Goal: Task Accomplishment & Management: Use online tool/utility

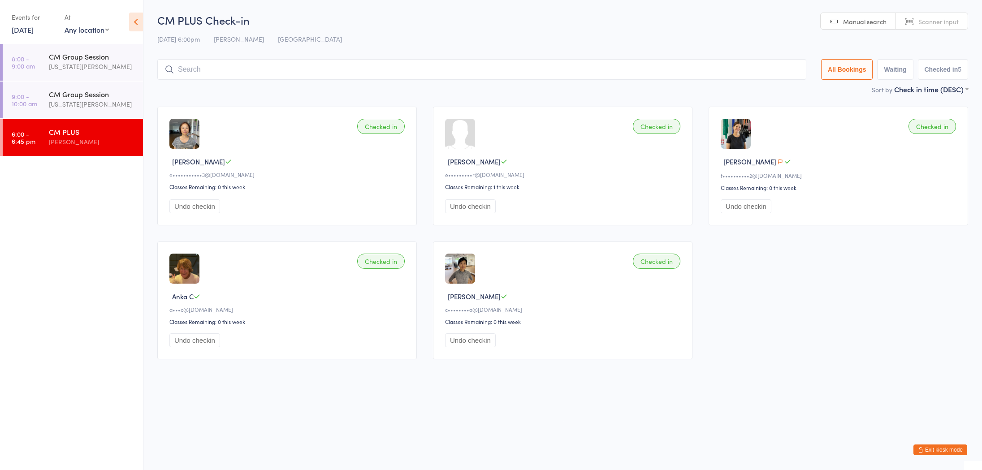
click at [138, 20] on icon at bounding box center [136, 22] width 14 height 19
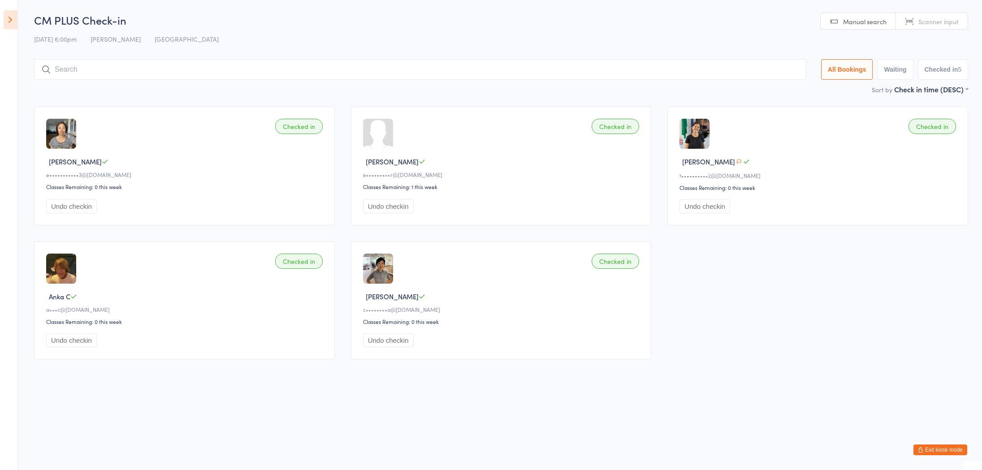
drag, startPoint x: 9, startPoint y: 18, endPoint x: 11, endPoint y: 7, distance: 11.3
click at [10, 18] on icon at bounding box center [11, 19] width 14 height 19
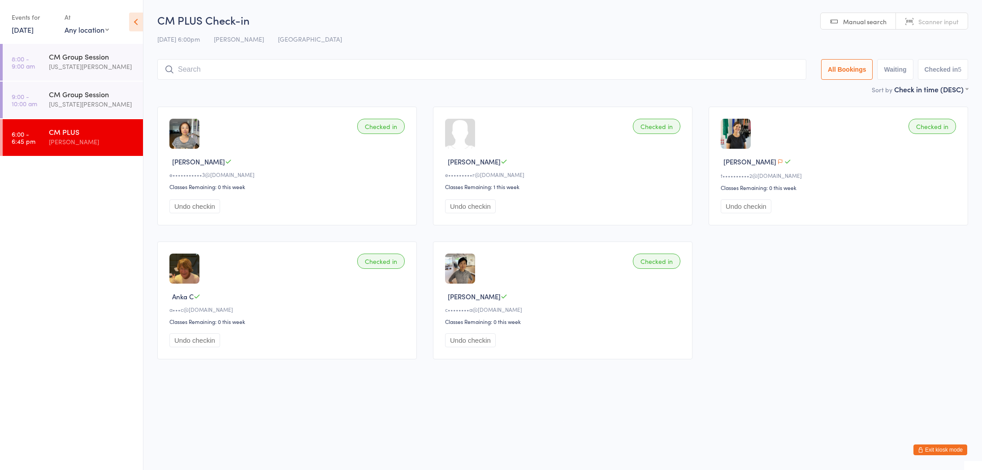
click at [927, 448] on button "Exit kiosk mode" at bounding box center [940, 449] width 54 height 11
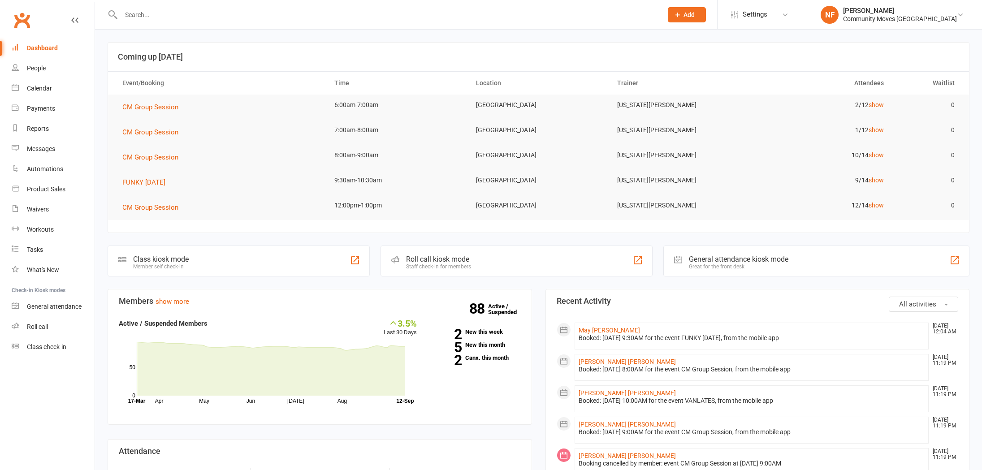
click at [315, 259] on div "Class kiosk mode Member self check-in" at bounding box center [239, 261] width 262 height 31
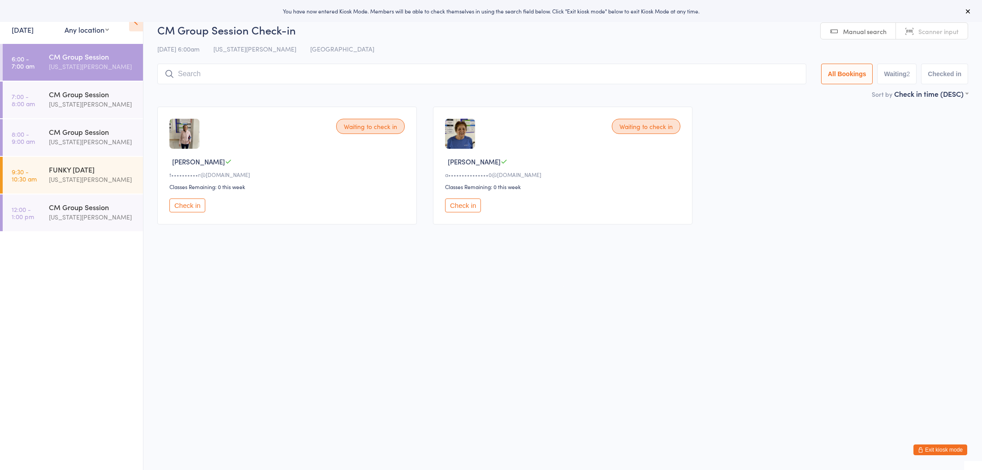
click at [112, 63] on div "[US_STATE][PERSON_NAME]" at bounding box center [92, 66] width 86 height 10
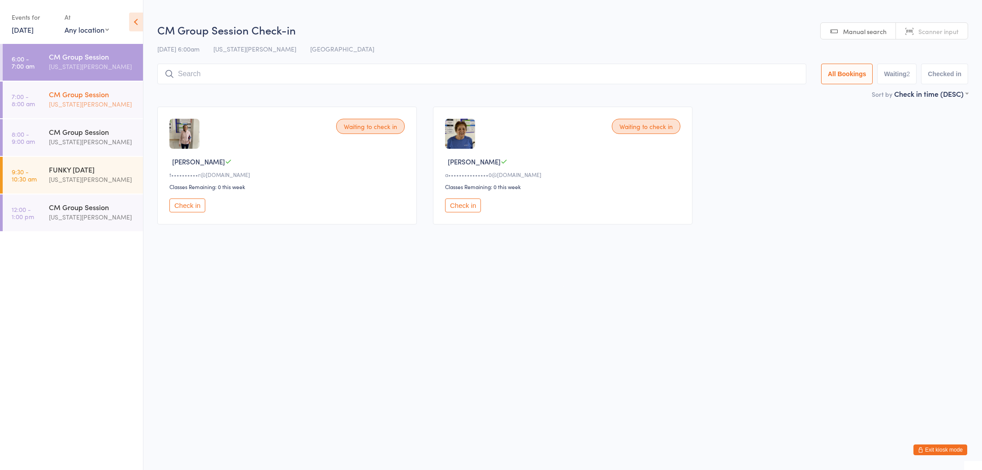
click at [90, 99] on div "CM Group Session" at bounding box center [92, 94] width 86 height 10
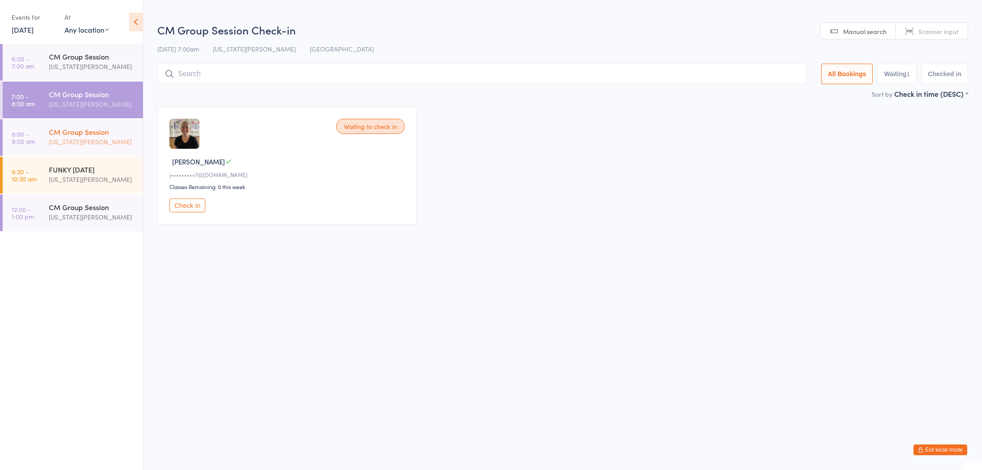
click at [80, 137] on div "[US_STATE][PERSON_NAME]" at bounding box center [92, 142] width 86 height 10
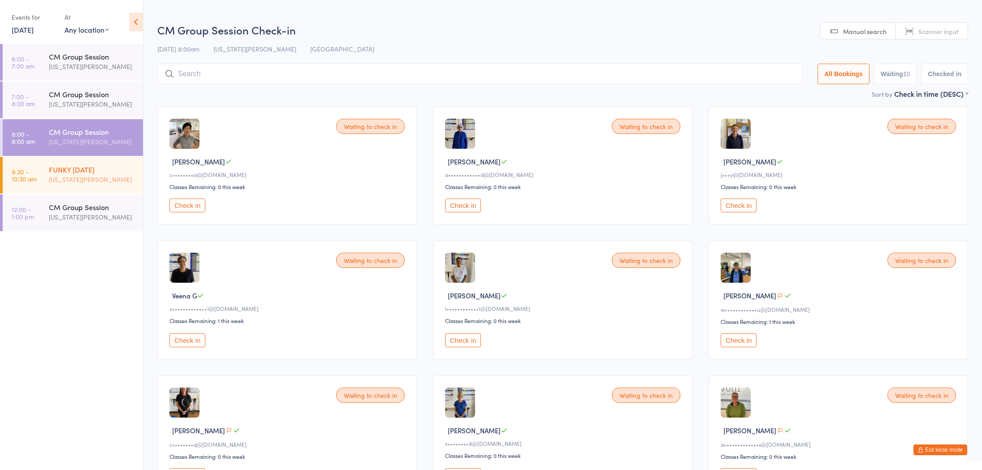
click at [113, 177] on div "[US_STATE][PERSON_NAME]" at bounding box center [92, 179] width 86 height 10
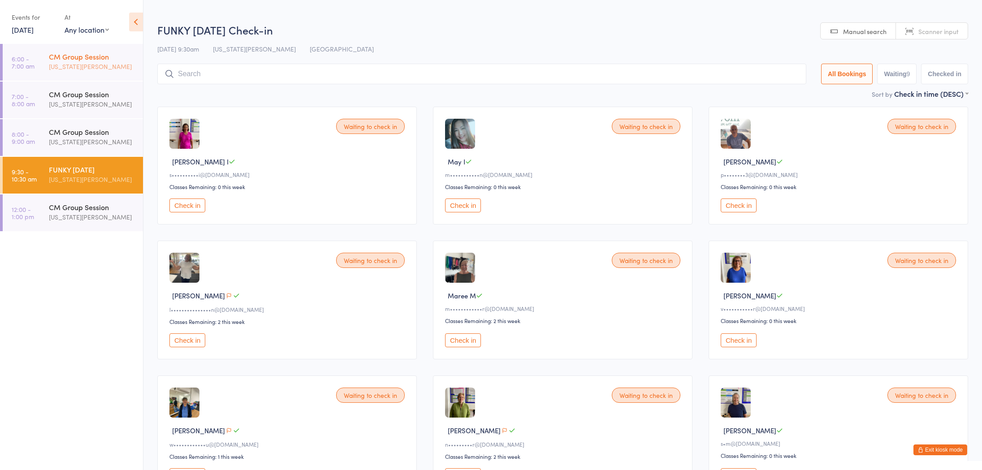
click at [93, 58] on div "CM Group Session" at bounding box center [92, 57] width 86 height 10
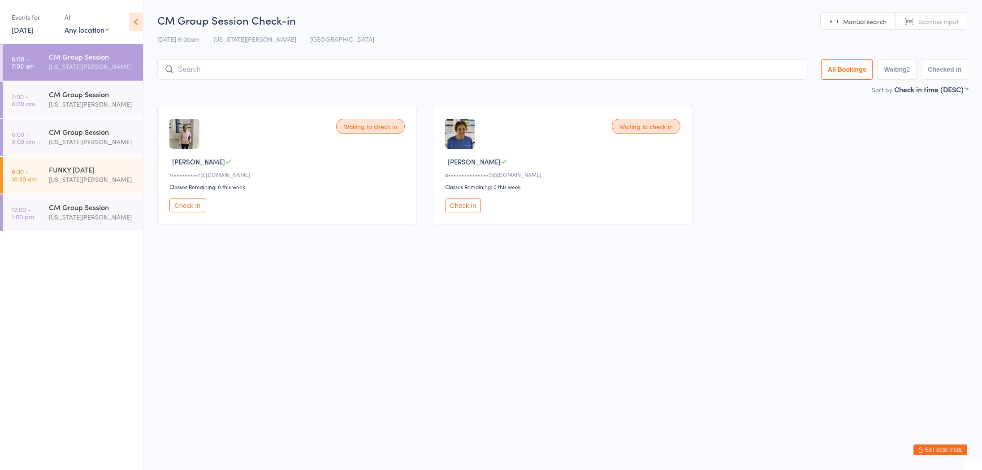
click at [195, 132] on img at bounding box center [184, 134] width 30 height 30
click at [470, 206] on button "Check in" at bounding box center [463, 205] width 36 height 14
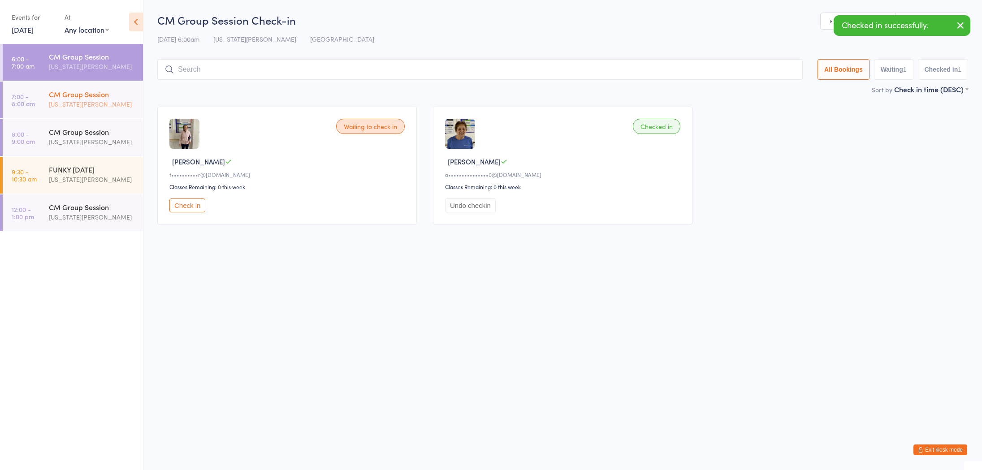
click at [102, 106] on div "[US_STATE][PERSON_NAME]" at bounding box center [92, 104] width 86 height 10
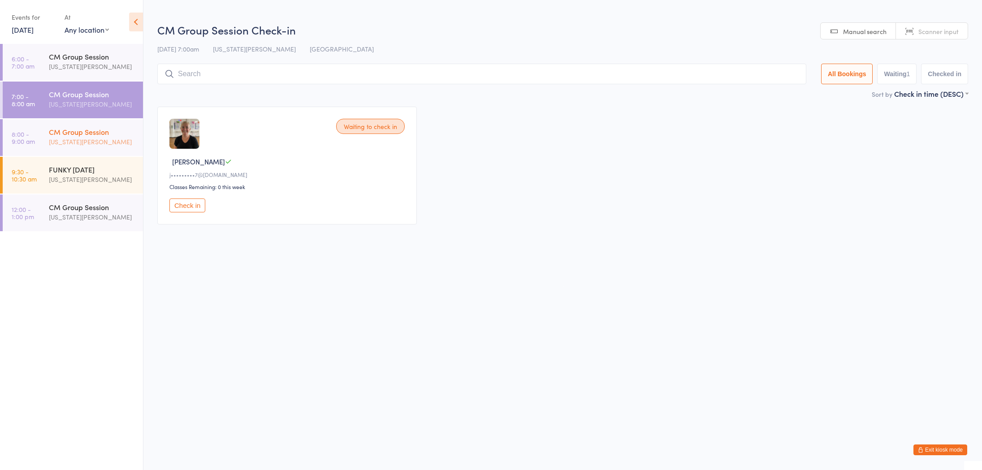
click at [99, 146] on div "[US_STATE][PERSON_NAME]" at bounding box center [92, 142] width 86 height 10
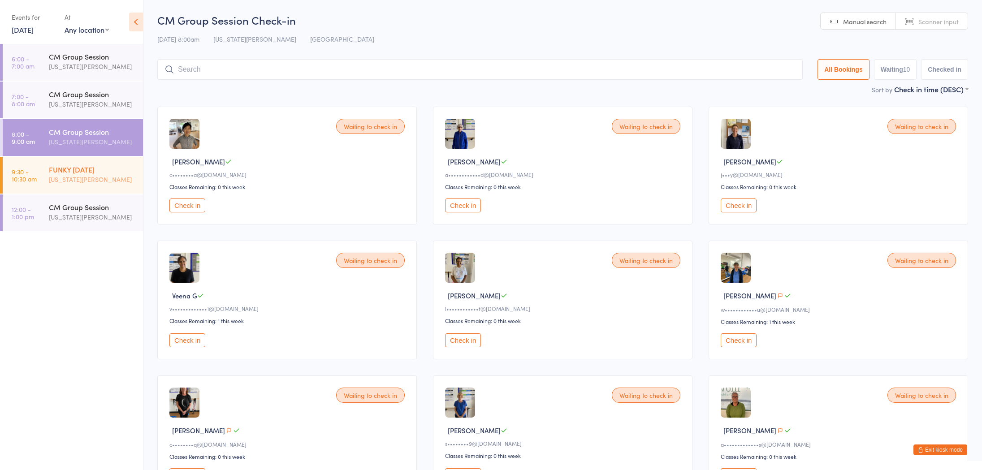
click at [91, 169] on div "FUNKY FRIDAY" at bounding box center [92, 169] width 86 height 10
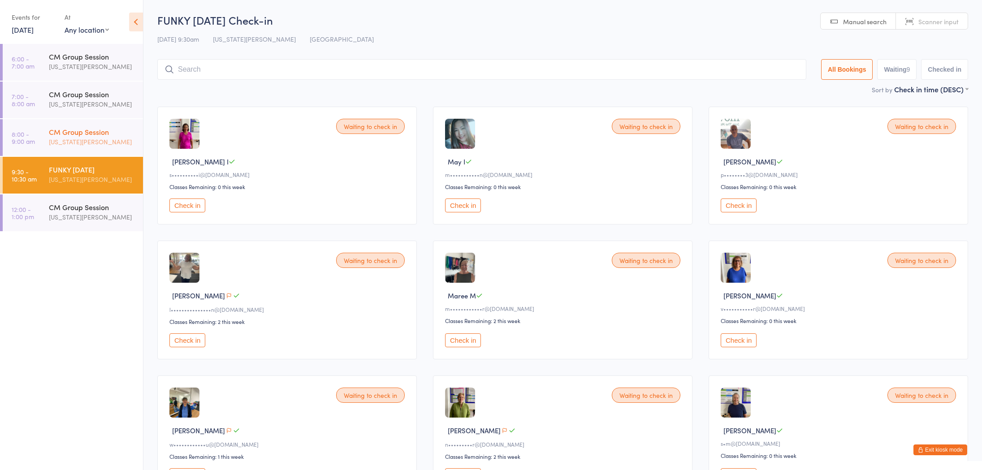
click at [65, 142] on div "[US_STATE][PERSON_NAME]" at bounding box center [92, 142] width 86 height 10
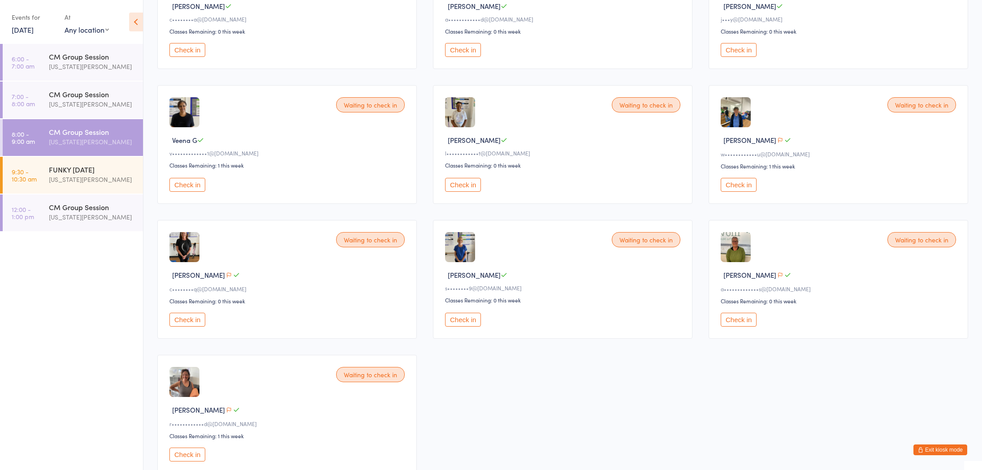
scroll to position [161, 0]
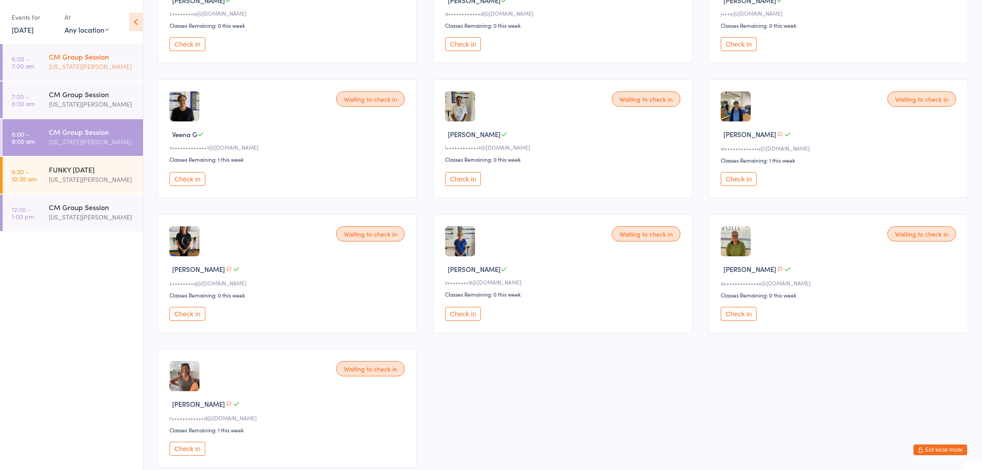
click at [69, 56] on div "CM Group Session" at bounding box center [92, 57] width 86 height 10
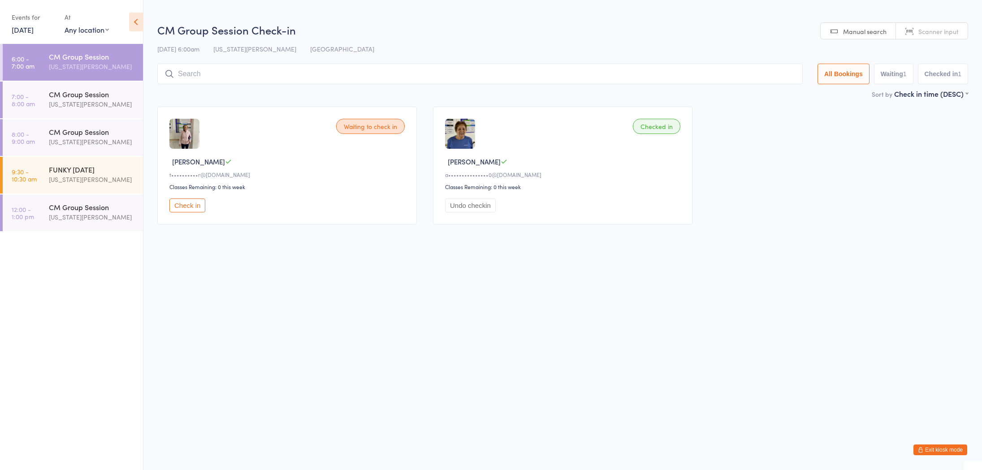
click at [185, 209] on button "Check in" at bounding box center [187, 205] width 36 height 14
